Goal: Browse casually: Explore the website without a specific task or goal

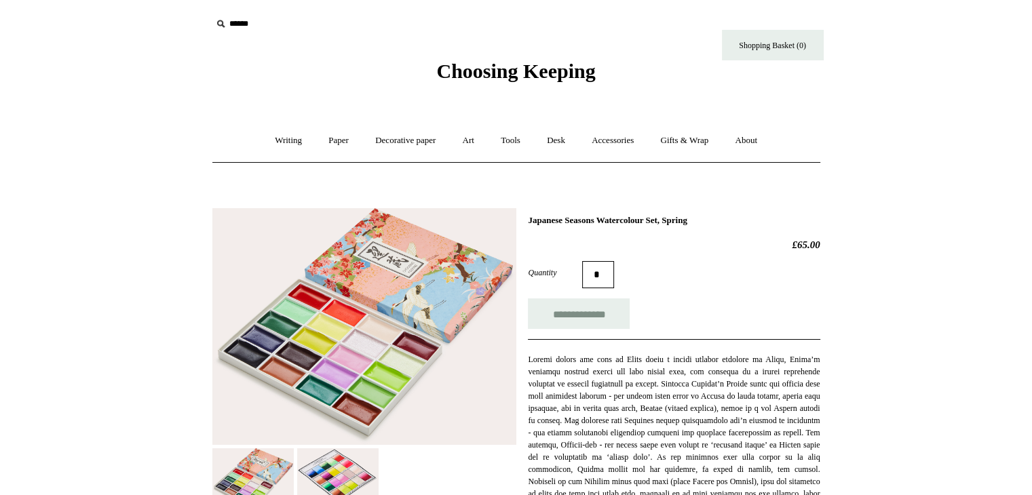
click at [290, 344] on img at bounding box center [364, 326] width 304 height 237
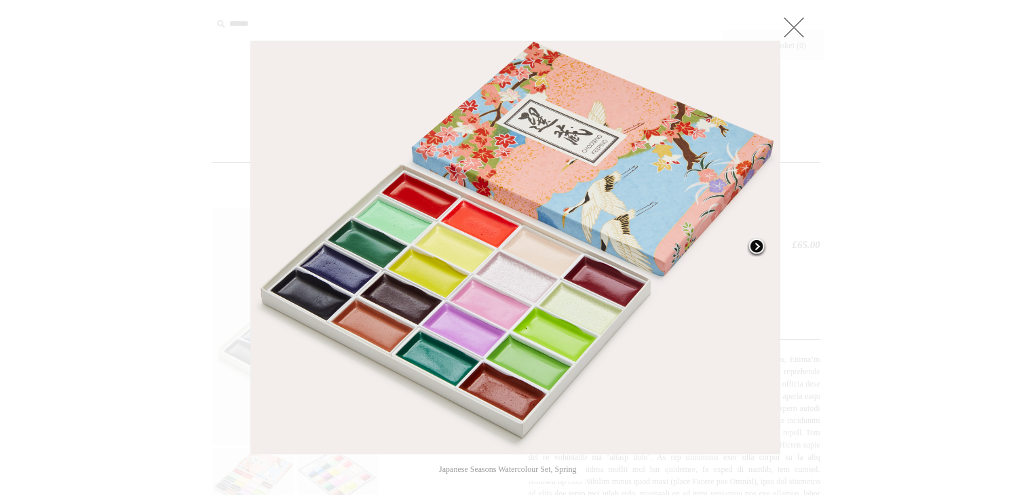
click at [756, 248] on span at bounding box center [756, 248] width 20 height 20
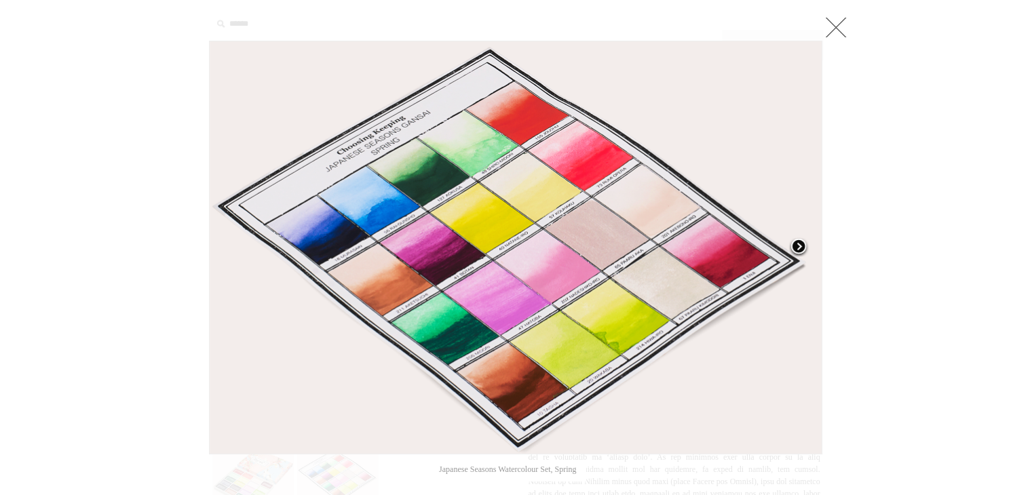
click at [797, 245] on span at bounding box center [799, 248] width 20 height 20
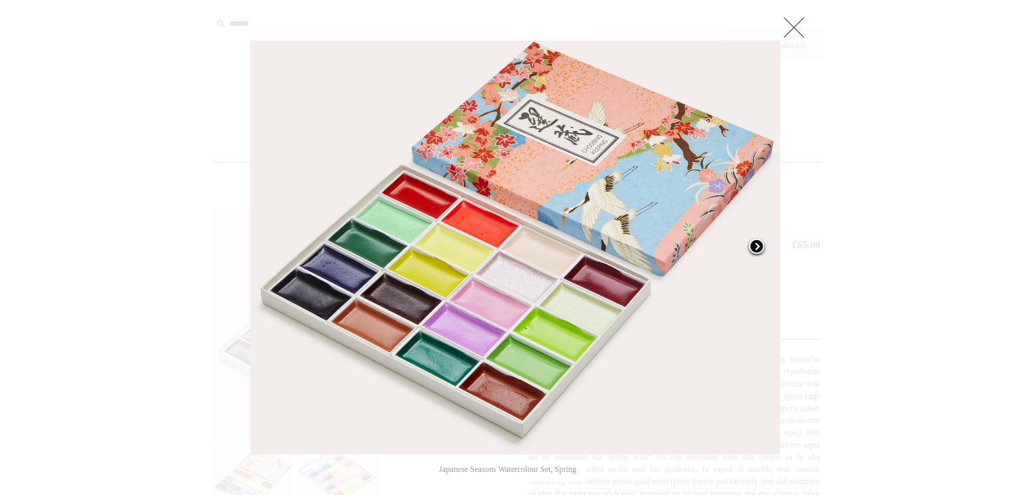
click at [752, 248] on span at bounding box center [756, 248] width 20 height 20
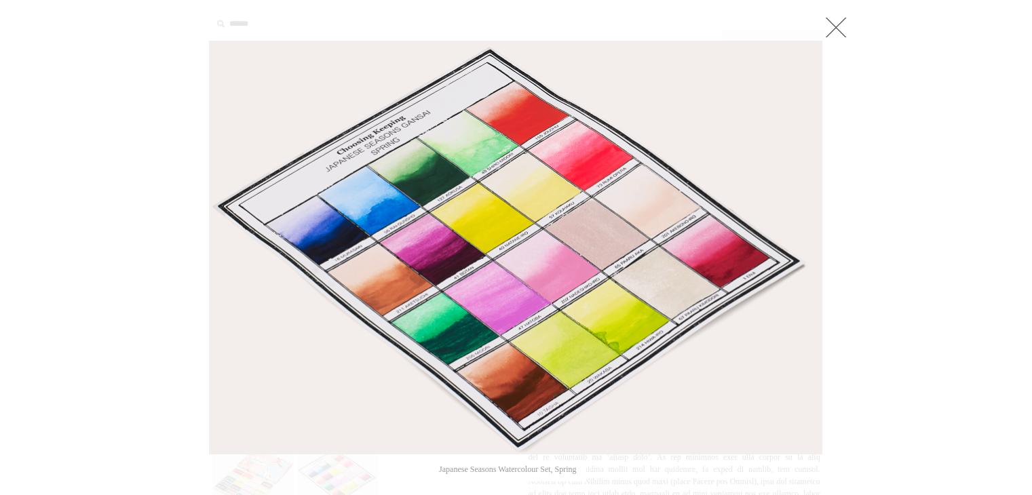
click at [835, 25] on link at bounding box center [836, 27] width 27 height 27
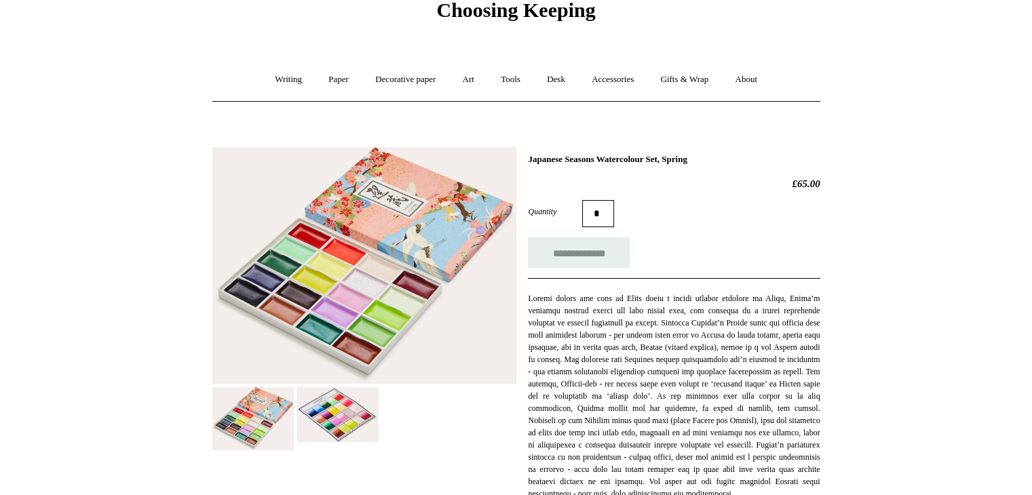
scroll to position [60, 0]
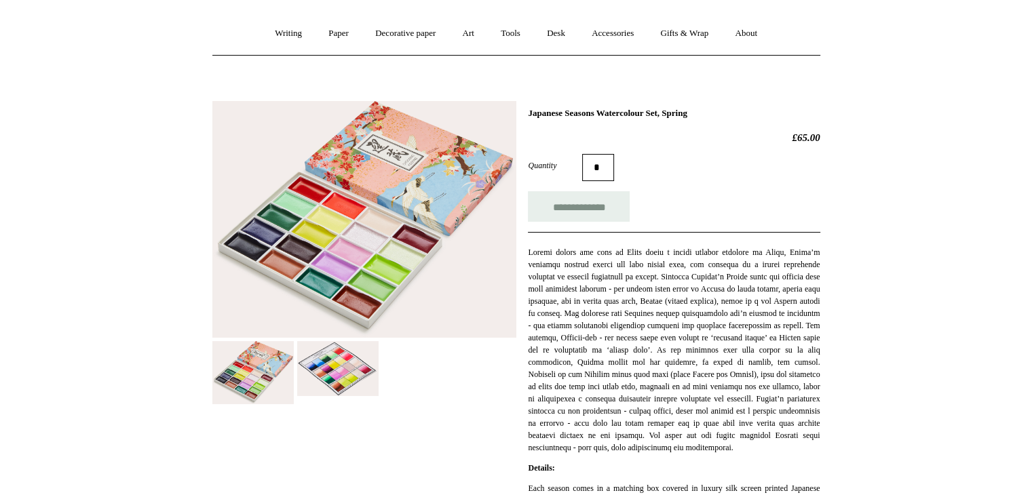
scroll to position [106, 0]
